Goal: Find specific page/section: Find specific page/section

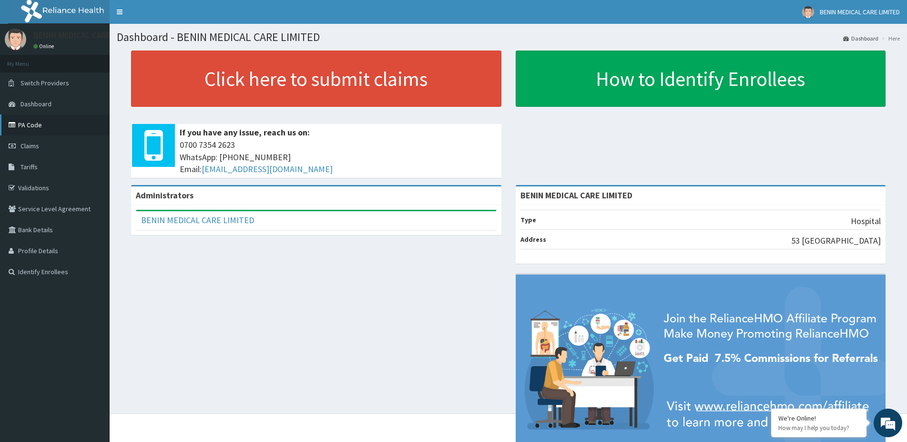
click at [36, 130] on link "PA Code" at bounding box center [55, 124] width 110 height 21
click at [30, 126] on link "PA Code" at bounding box center [55, 124] width 110 height 21
click at [36, 129] on link "PA Code" at bounding box center [55, 124] width 110 height 21
